Goal: Task Accomplishment & Management: Use online tool/utility

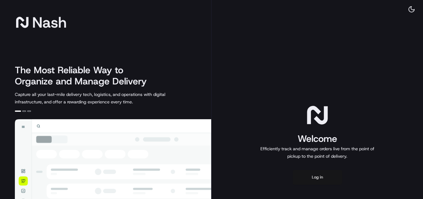
click at [320, 182] on button "Log in" at bounding box center [318, 176] width 50 height 15
